Goal: Navigation & Orientation: Find specific page/section

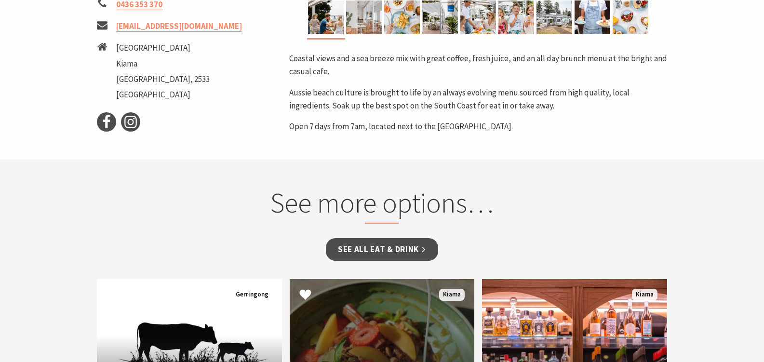
scroll to position [443, 0]
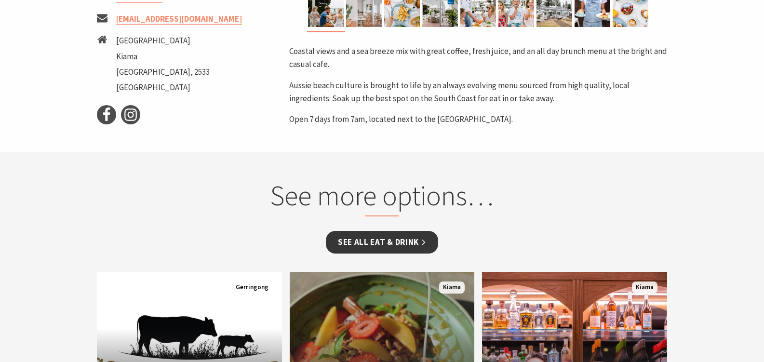
click at [381, 242] on link "See all Eat & Drink" at bounding box center [382, 242] width 112 height 23
